Goal: Manage account settings

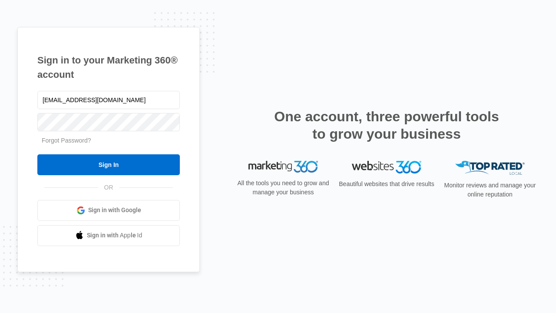
type input "[EMAIL_ADDRESS][DOMAIN_NAME]"
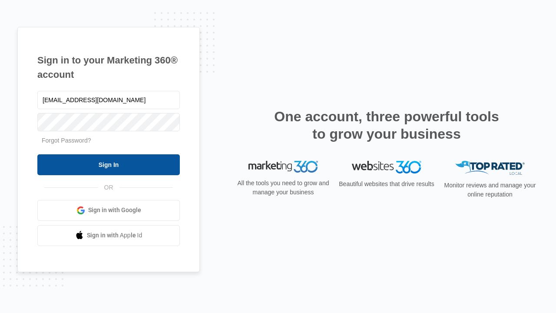
click at [109, 164] on input "Sign In" at bounding box center [108, 164] width 142 height 21
